Goal: Book appointment/travel/reservation

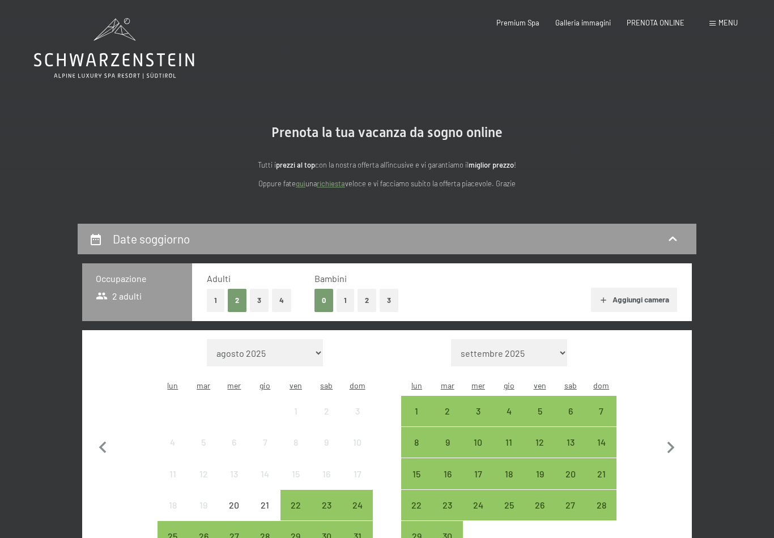
click at [346, 305] on span "Consenso marketing*" at bounding box center [320, 301] width 86 height 11
click at [271, 305] on input "Consenso marketing*" at bounding box center [265, 301] width 11 height 11
checkbox input "false"
click at [353, 291] on button "1" at bounding box center [346, 300] width 18 height 23
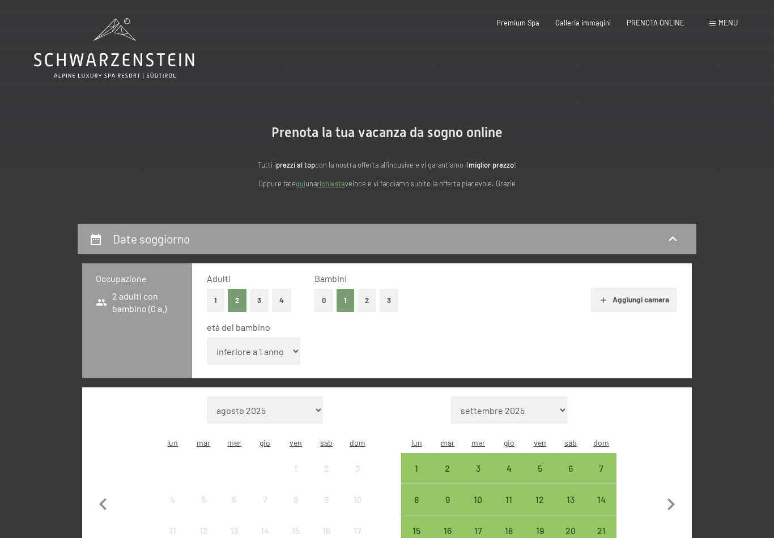
click at [287, 344] on select "inferiore a 1 anno 1 anno 2 anni 3 anni 4 anni 5 anni 6 anni 7 anni 8 anni 9 an…" at bounding box center [253, 351] width 93 height 27
select select "2"
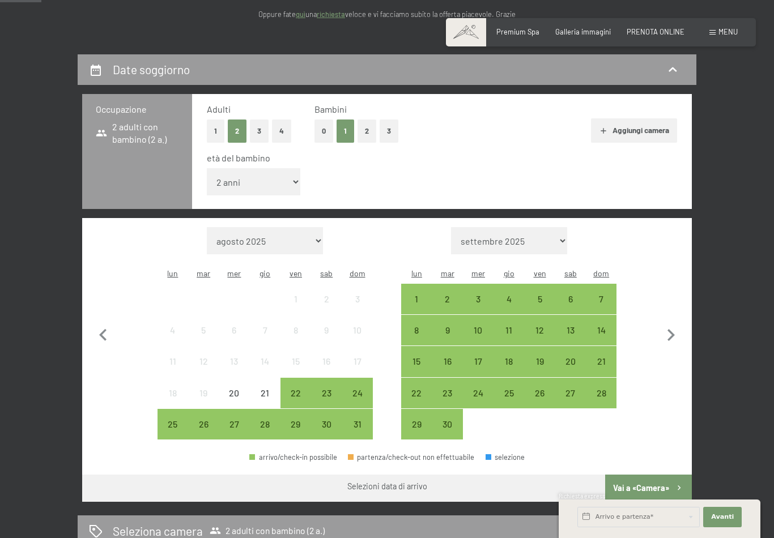
scroll to position [201, 0]
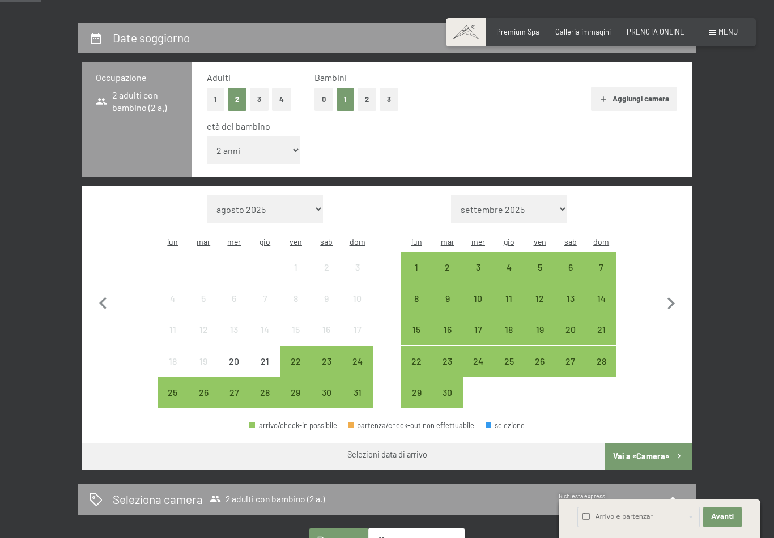
click at [270, 195] on select "agosto 2025 settembre 2025 ottobre 2025 novembre 2025 dicembre 2025 gennaio 202…" at bounding box center [265, 208] width 116 height 27
select select "2026-08-01"
select select "2026-09-01"
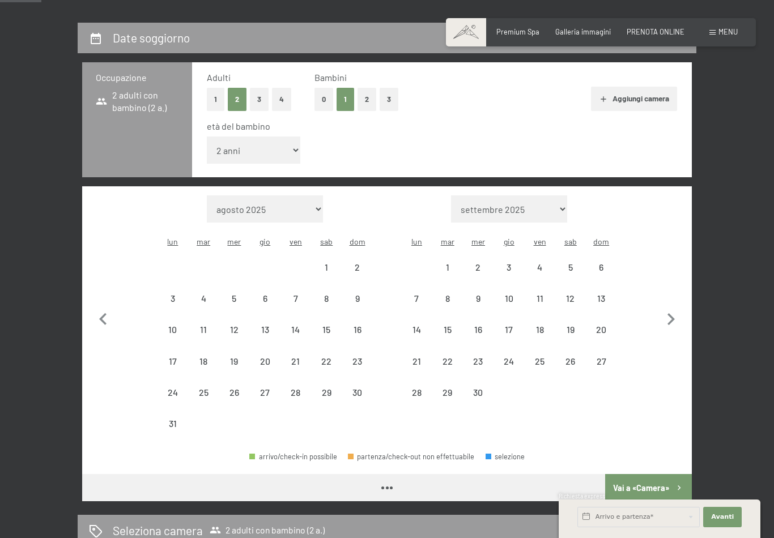
select select "2026-08-01"
select select "2026-09-01"
click at [181, 357] on div "17" at bounding box center [173, 371] width 28 height 28
select select "2026-08-01"
select select "2026-09-01"
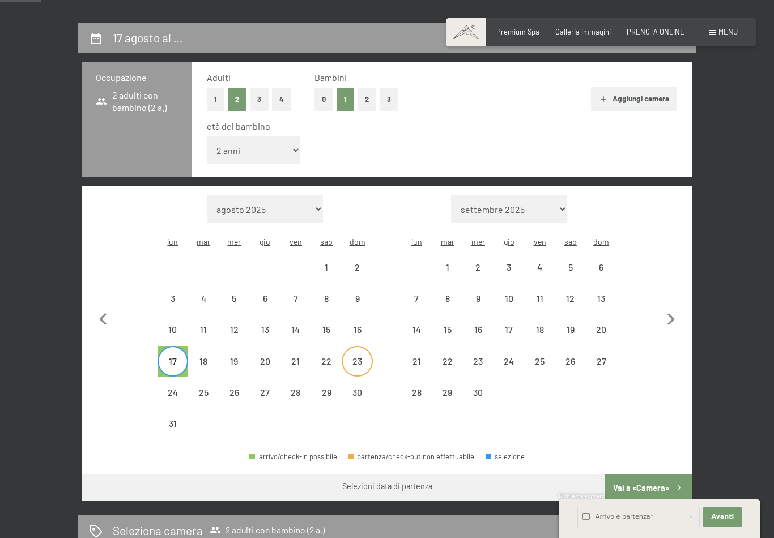
click at [364, 357] on div "23" at bounding box center [357, 371] width 28 height 28
select select "2026-08-01"
select select "2026-09-01"
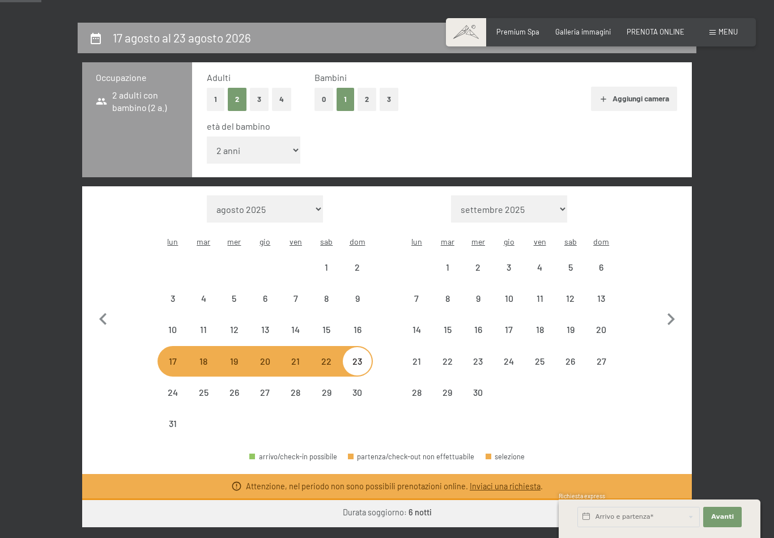
click at [517, 482] on link "Inviaci una richiesta" at bounding box center [505, 487] width 71 height 10
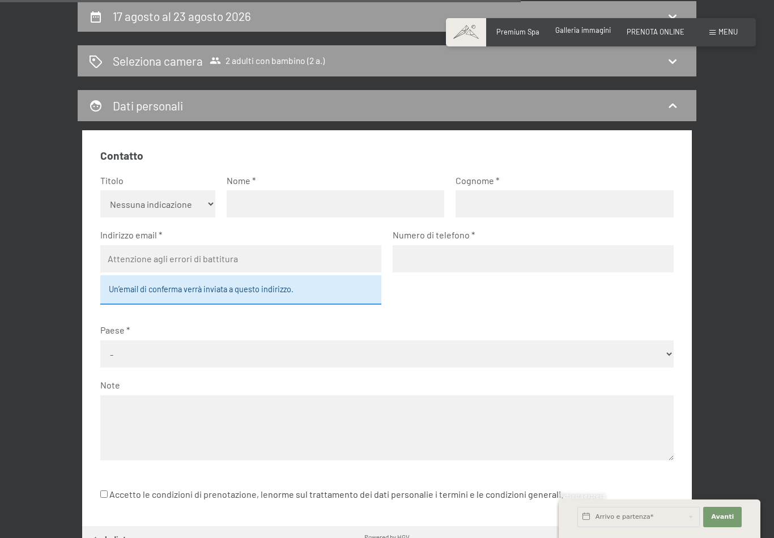
click at [583, 34] on span "Galleria immagini" at bounding box center [583, 29] width 56 height 9
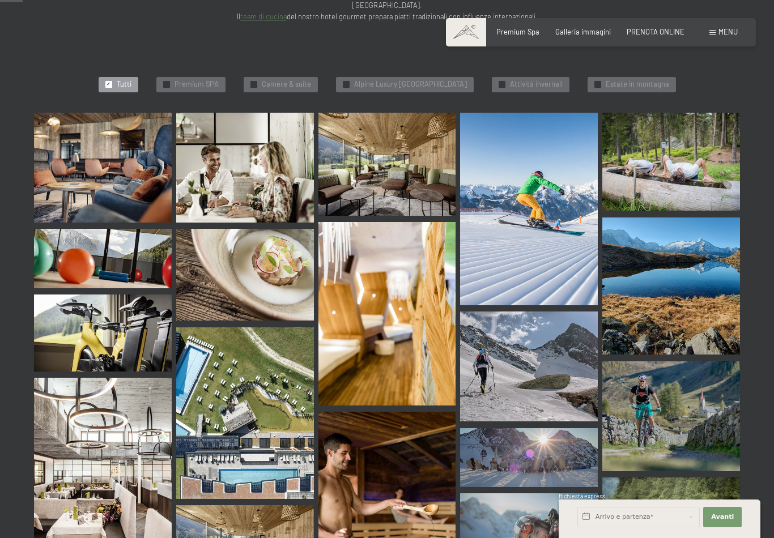
scroll to position [316, 0]
click at [103, 118] on img at bounding box center [103, 167] width 138 height 110
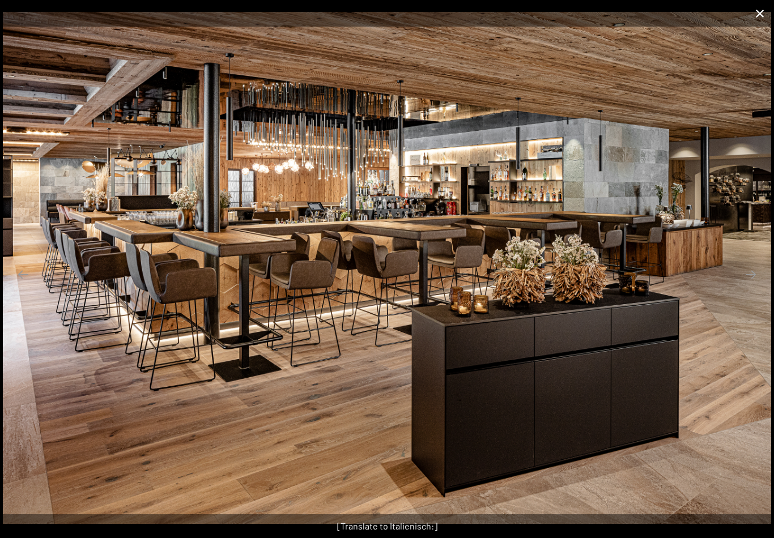
click at [752, 12] on button "Close gallery" at bounding box center [760, 13] width 28 height 27
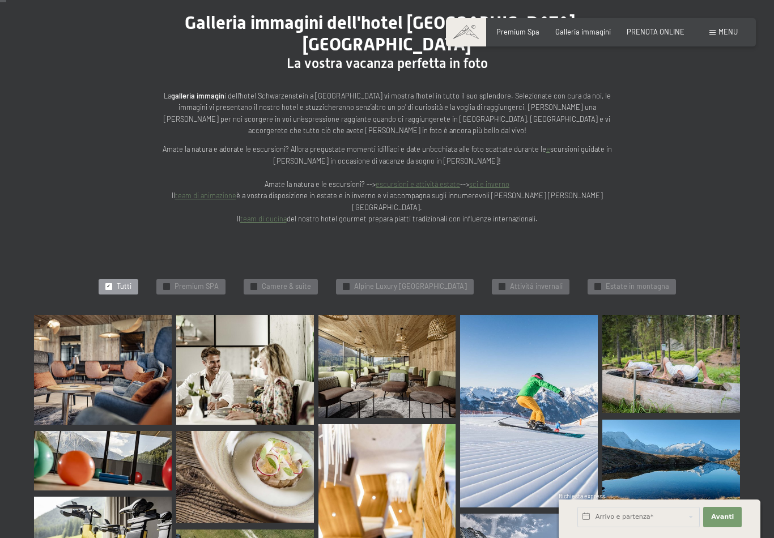
scroll to position [0, 0]
